Goal: Information Seeking & Learning: Learn about a topic

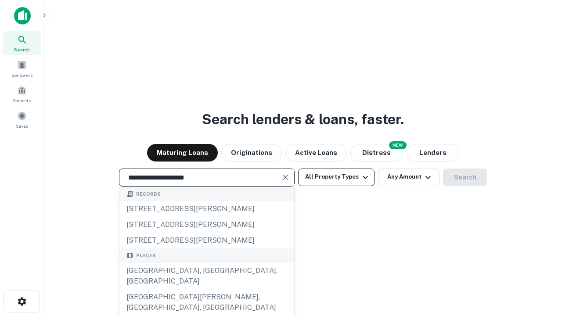
click at [206, 289] on div "[GEOGRAPHIC_DATA], [GEOGRAPHIC_DATA], [GEOGRAPHIC_DATA]" at bounding box center [206, 276] width 175 height 26
click at [336, 177] on button "All Property Types" at bounding box center [336, 177] width 76 height 18
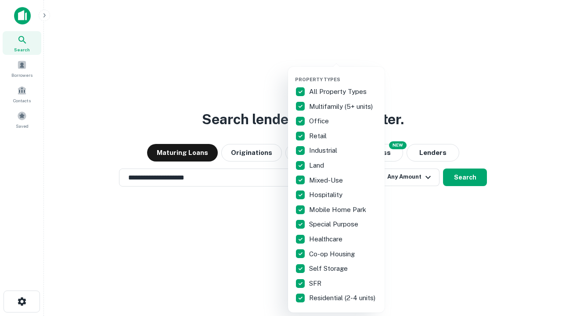
type input "**********"
click at [343, 74] on button "button" at bounding box center [343, 74] width 97 height 0
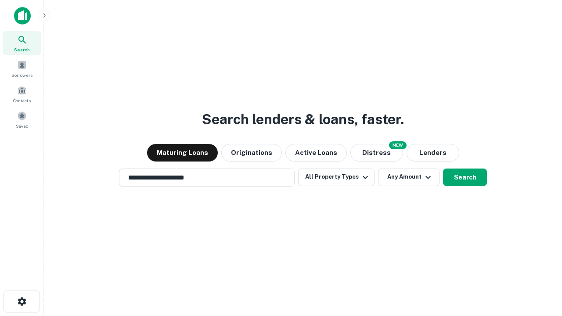
scroll to position [14, 0]
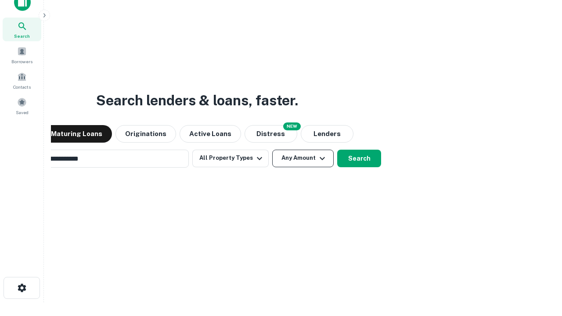
click at [272, 150] on button "Any Amount" at bounding box center [302, 159] width 61 height 18
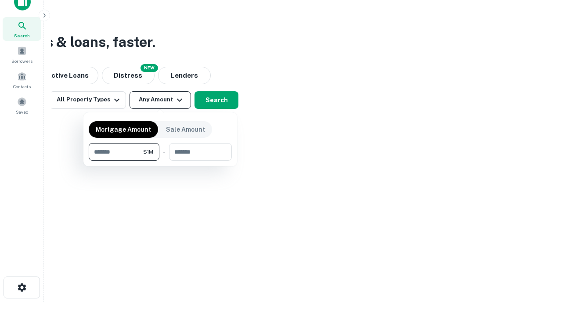
type input "*******"
click at [160, 161] on button "button" at bounding box center [160, 161] width 143 height 0
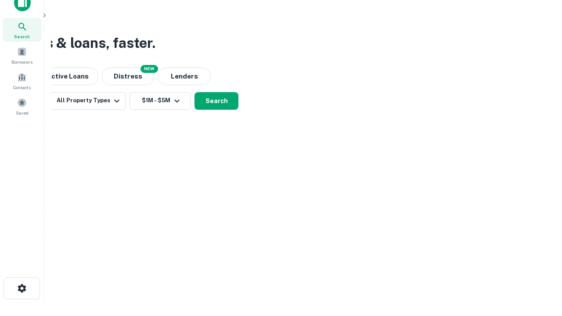
scroll to position [5, 162]
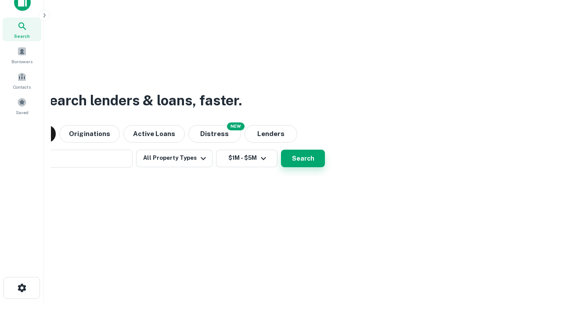
click at [281, 150] on button "Search" at bounding box center [303, 159] width 44 height 18
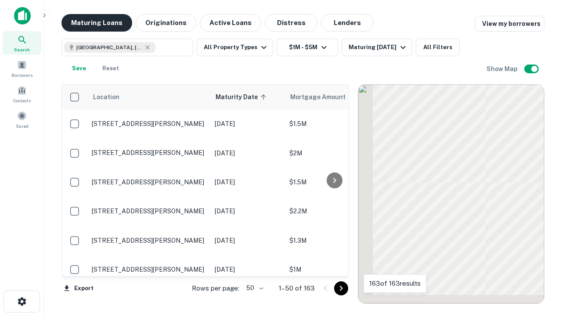
click at [97, 23] on button "Maturing Loans" at bounding box center [96, 23] width 71 height 18
